Goal: Task Accomplishment & Management: Manage account settings

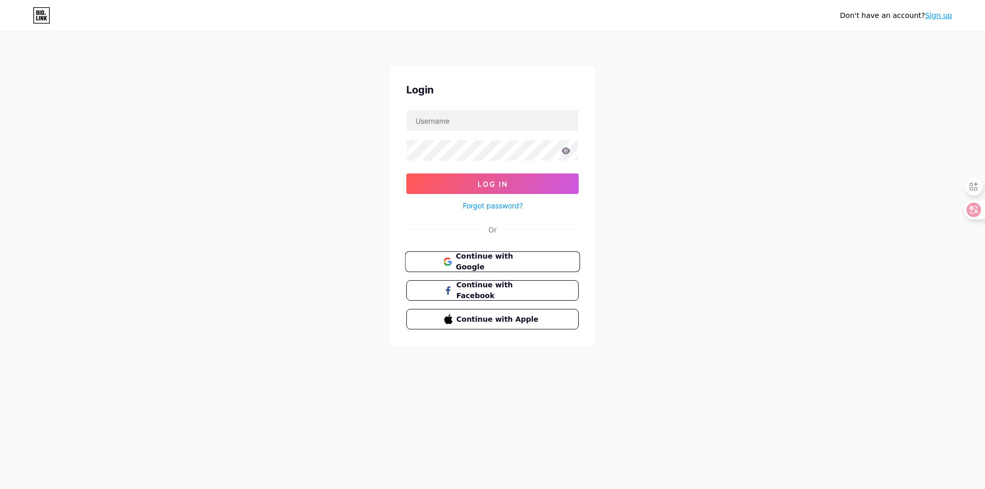
click at [503, 263] on span "Continue with Google" at bounding box center [499, 262] width 86 height 22
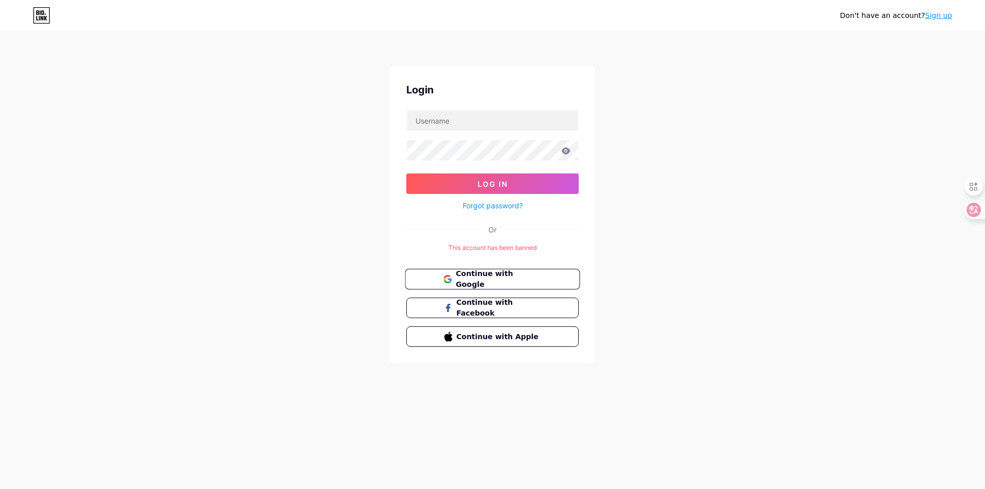
click at [493, 277] on span "Continue with Google" at bounding box center [499, 279] width 86 height 22
